Goal: Task Accomplishment & Management: Use online tool/utility

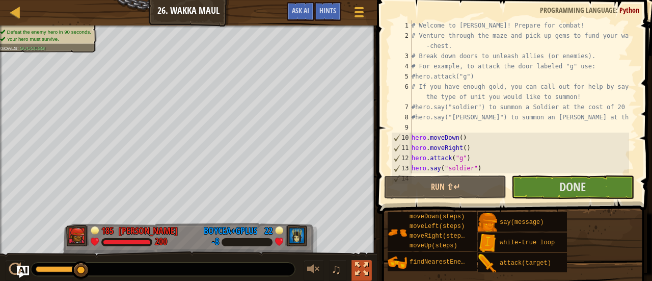
click at [359, 275] on div at bounding box center [361, 268] width 13 height 13
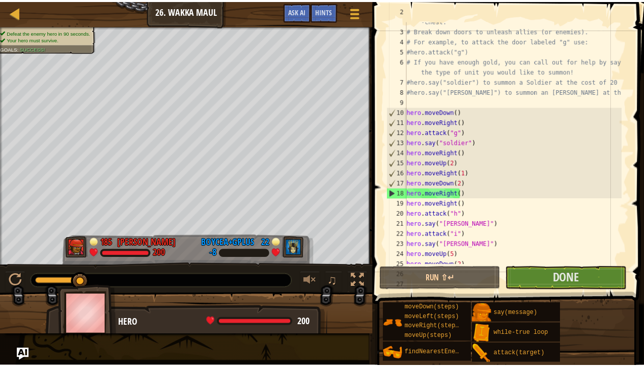
scroll to position [51, 0]
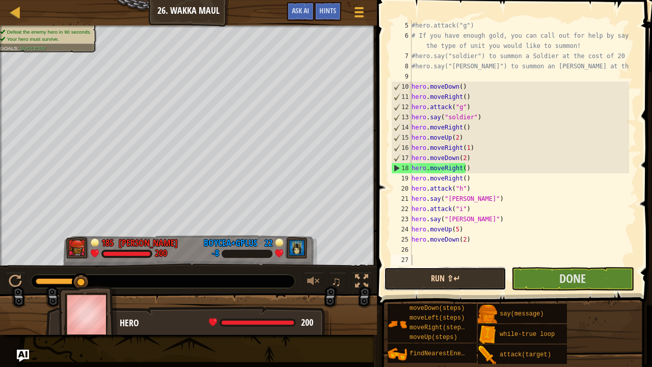
click at [448, 280] on button "Run ⇧↵" at bounding box center [445, 278] width 122 height 23
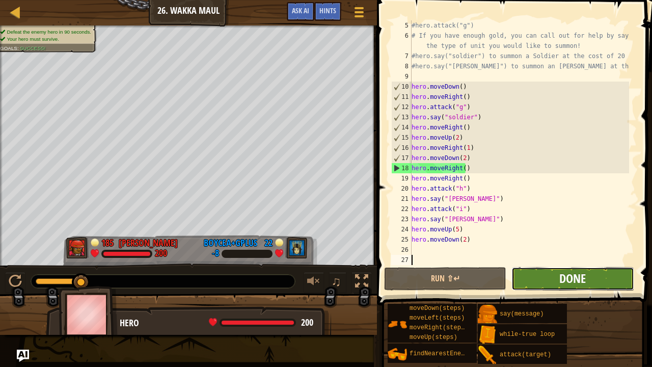
click at [570, 279] on span "Done" at bounding box center [572, 278] width 26 height 16
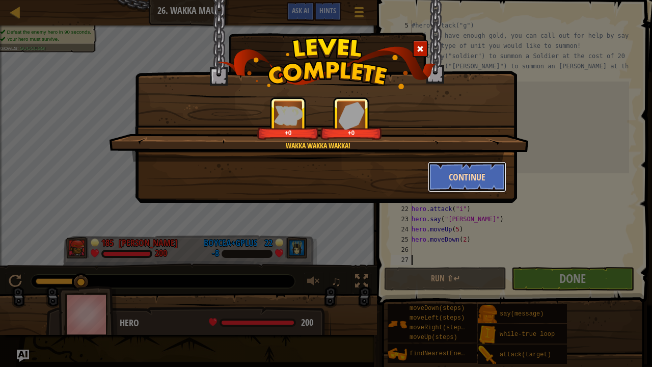
click at [478, 174] on button "Continue" at bounding box center [467, 176] width 79 height 31
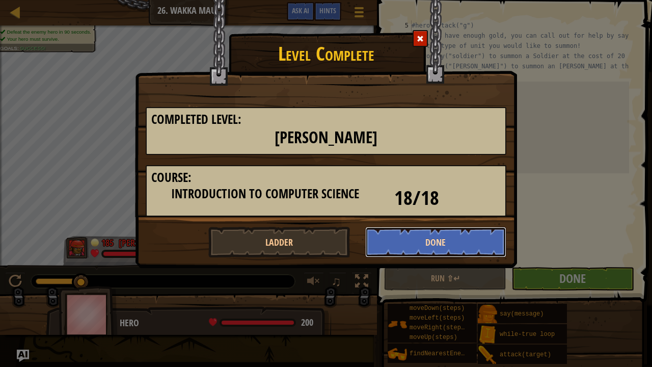
click at [454, 249] on button "Done" at bounding box center [436, 242] width 142 height 31
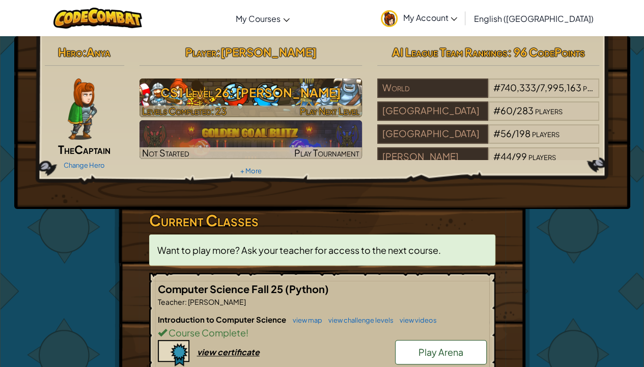
click at [290, 101] on h3 "CS1 Level 26: Wakka Maul" at bounding box center [251, 92] width 223 height 23
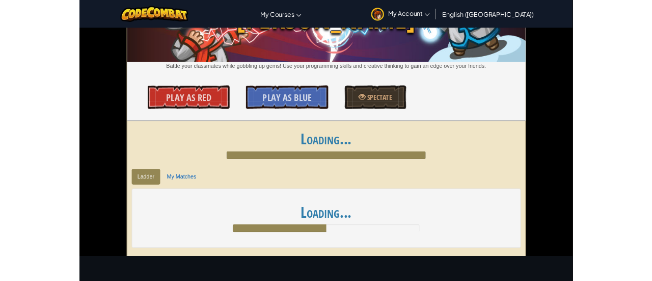
scroll to position [86, 0]
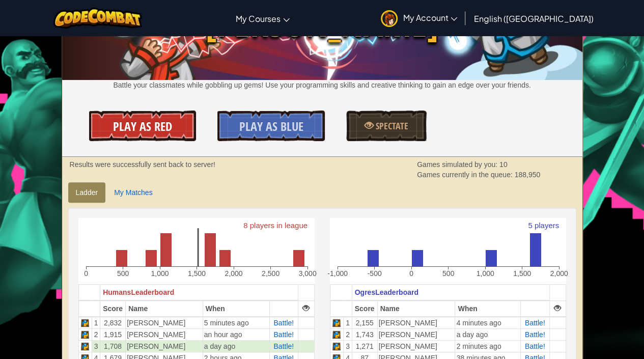
click at [166, 132] on span "Play As Red" at bounding box center [142, 126] width 59 height 16
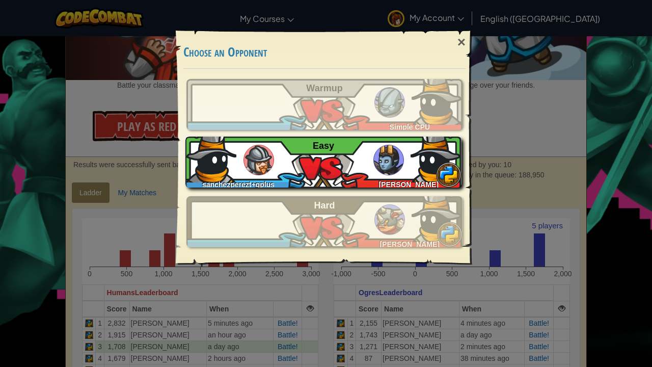
click at [291, 162] on div "sanchezperezt+gplus Autumn Boyce Easy" at bounding box center [323, 162] width 276 height 51
